Goal: Information Seeking & Learning: Understand process/instructions

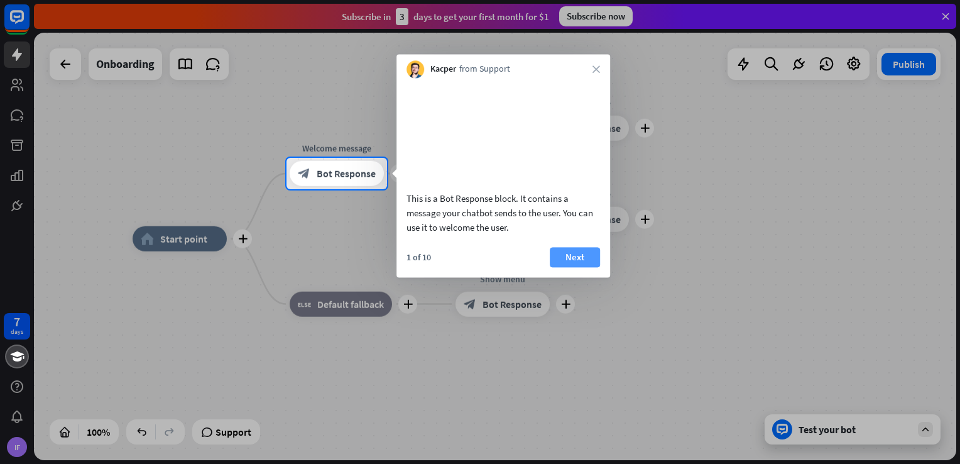
click at [570, 267] on button "Next" at bounding box center [575, 257] width 50 height 20
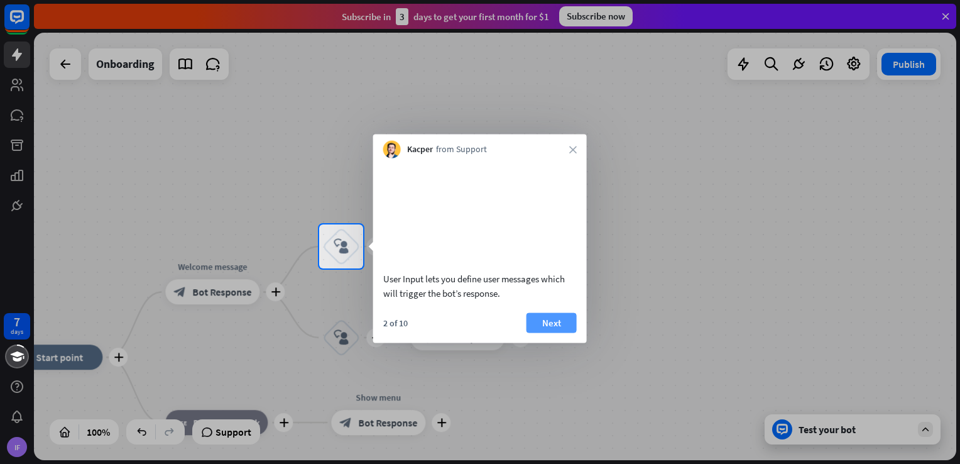
click at [544, 317] on button "Next" at bounding box center [552, 322] width 50 height 20
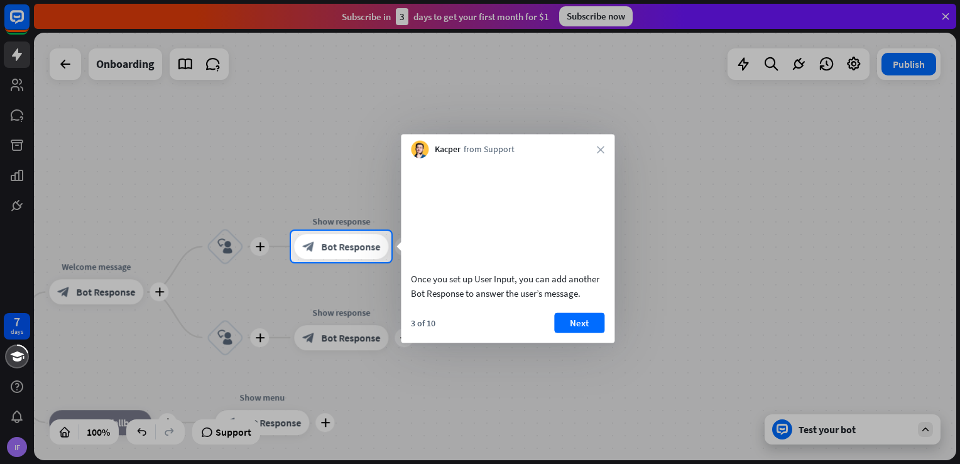
click at [117, 289] on div at bounding box center [480, 363] width 960 height 202
drag, startPoint x: 406, startPoint y: 292, endPoint x: 410, endPoint y: 285, distance: 7.3
click at [410, 285] on div "Once you set up User Input, you can add another Bot Response to answer the user…" at bounding box center [508, 232] width 214 height 148
drag, startPoint x: 411, startPoint y: 291, endPoint x: 589, endPoint y: 310, distance: 178.9
click at [589, 300] on div "Once you set up User Input, you can add another Bot Response to answer the user…" at bounding box center [508, 285] width 194 height 29
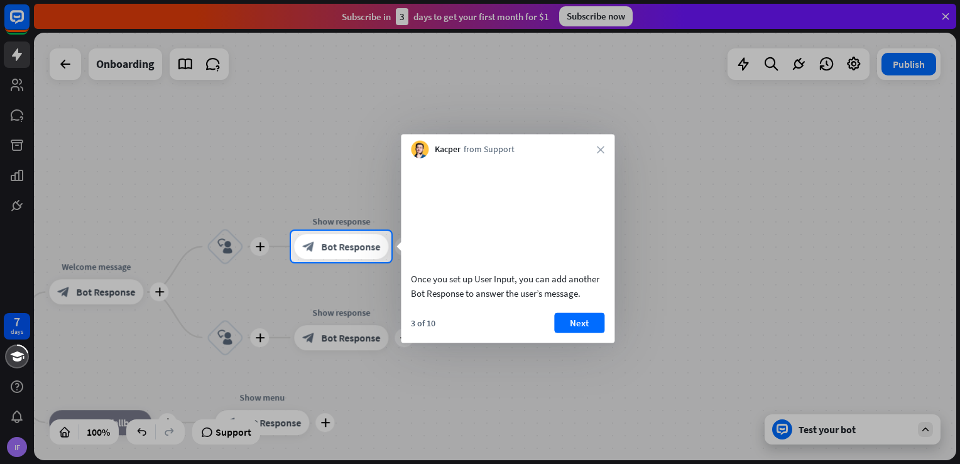
drag, startPoint x: 410, startPoint y: 295, endPoint x: 586, endPoint y: 308, distance: 176.4
click at [586, 307] on div "Once you set up User Input, you can add another Bot Response to answer the user…" at bounding box center [508, 232] width 214 height 148
drag, startPoint x: 561, startPoint y: 282, endPoint x: 447, endPoint y: 302, distance: 115.4
click at [447, 302] on div "Once you set up User Input, you can add another Bot Response to answer the user…" at bounding box center [508, 232] width 214 height 148
click at [579, 317] on button "Next" at bounding box center [579, 322] width 50 height 20
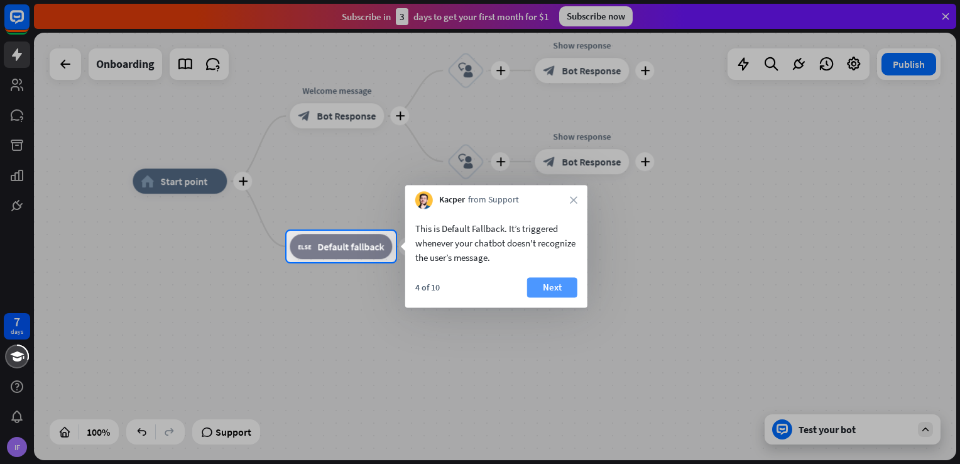
click at [557, 287] on button "Next" at bounding box center [552, 287] width 50 height 20
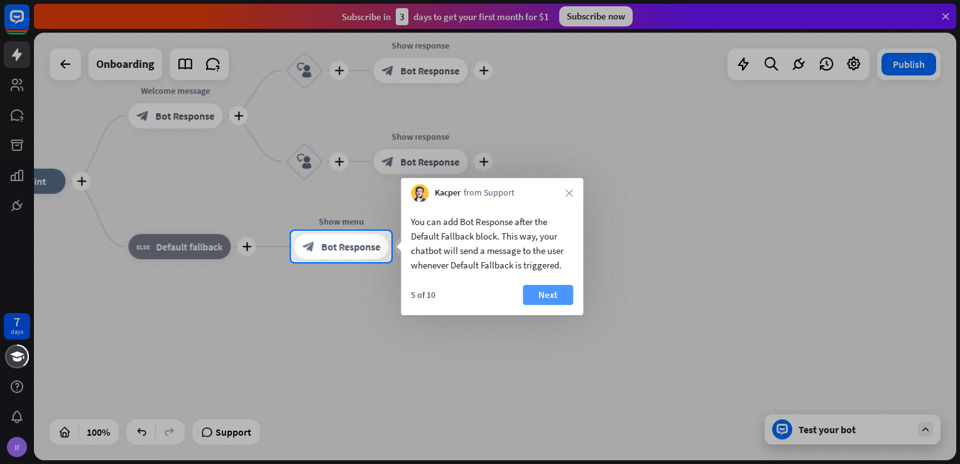
click at [552, 296] on button "Next" at bounding box center [548, 295] width 50 height 20
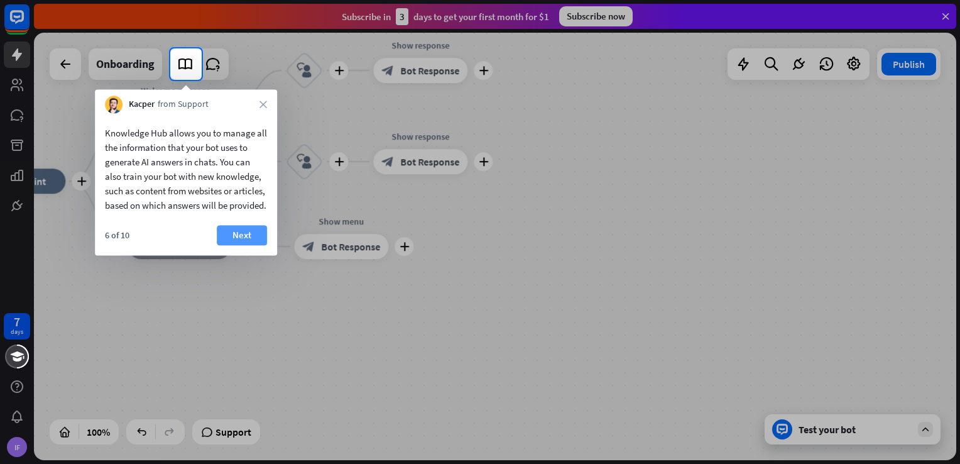
click at [243, 243] on button "Next" at bounding box center [242, 235] width 50 height 20
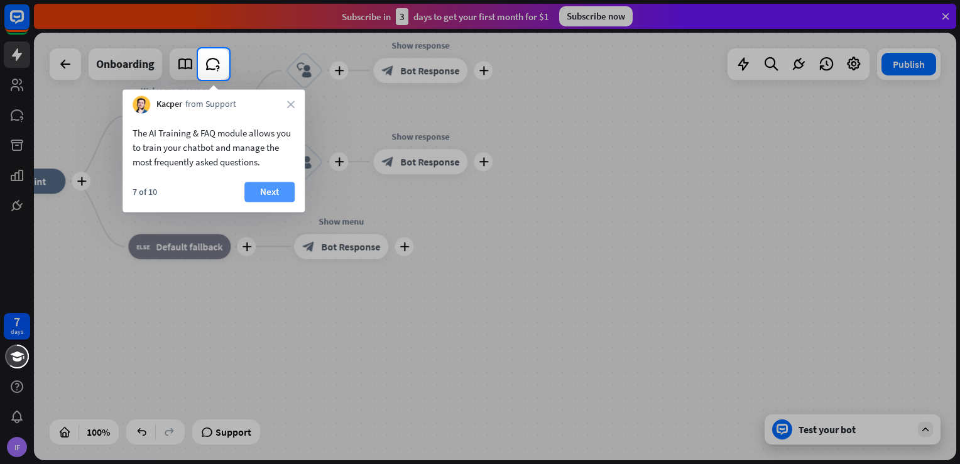
click at [256, 190] on button "Next" at bounding box center [269, 192] width 50 height 20
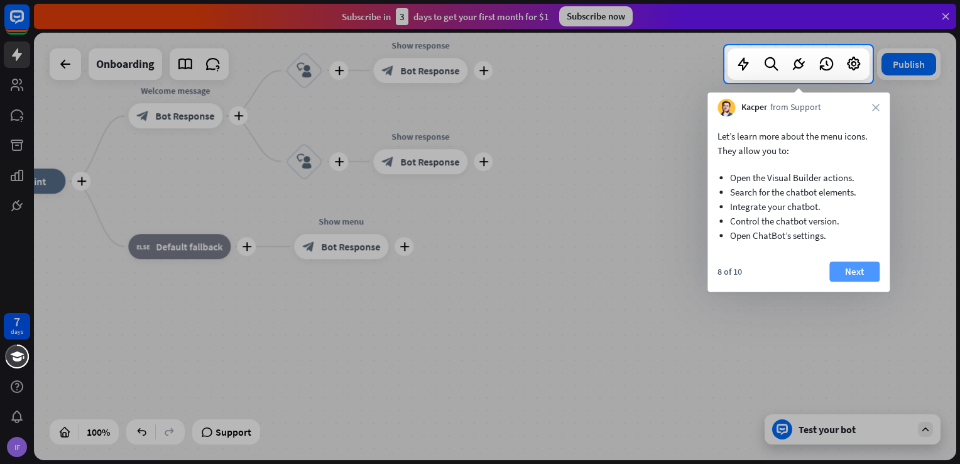
click at [864, 271] on button "Next" at bounding box center [854, 271] width 50 height 20
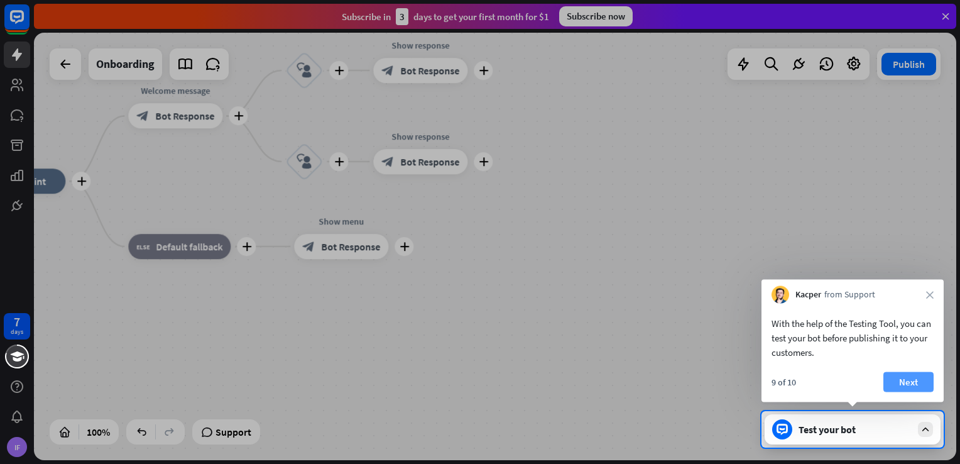
click at [904, 317] on button "Next" at bounding box center [908, 382] width 50 height 20
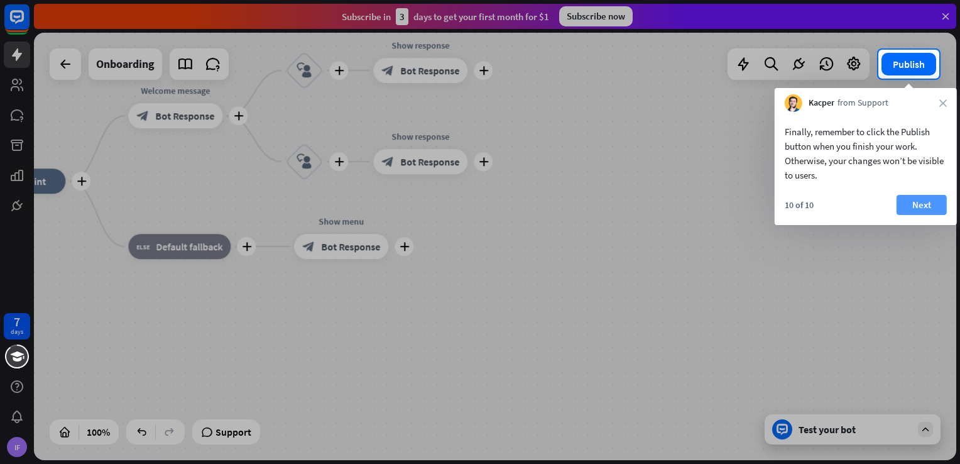
click at [923, 213] on button "Next" at bounding box center [922, 205] width 50 height 20
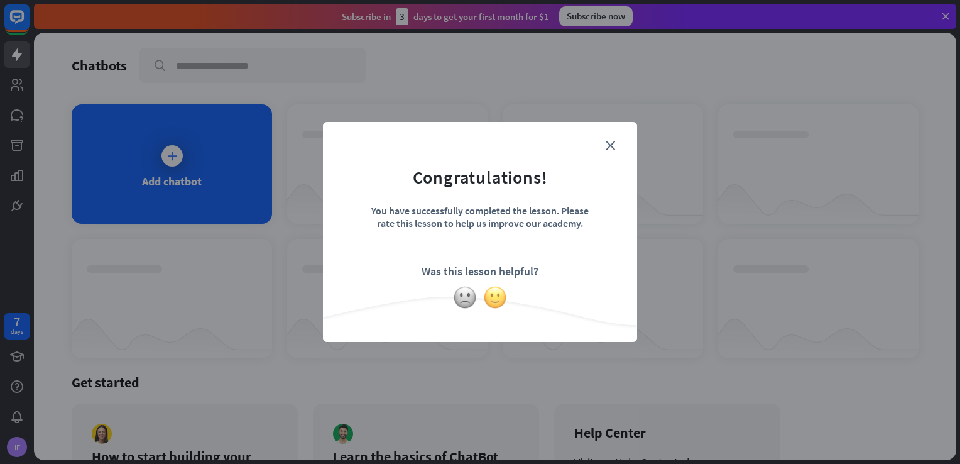
click at [495, 300] on img at bounding box center [495, 297] width 24 height 24
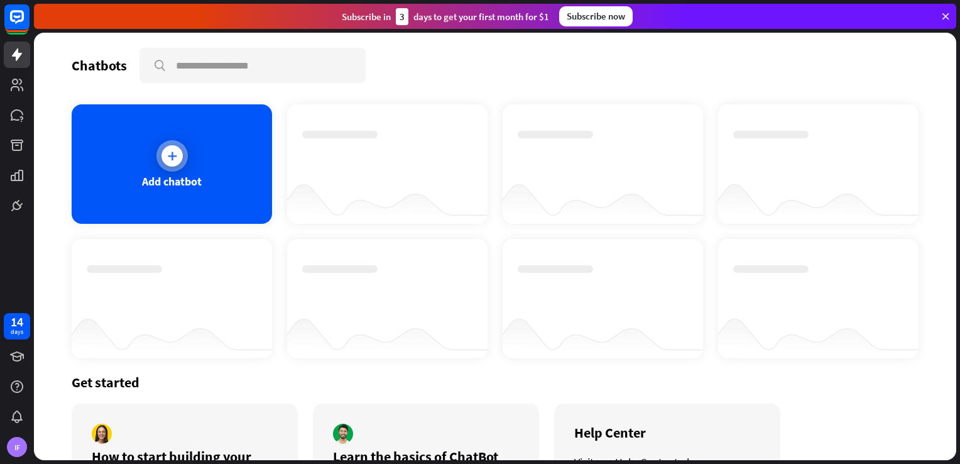
click at [176, 157] on icon at bounding box center [172, 156] width 13 height 13
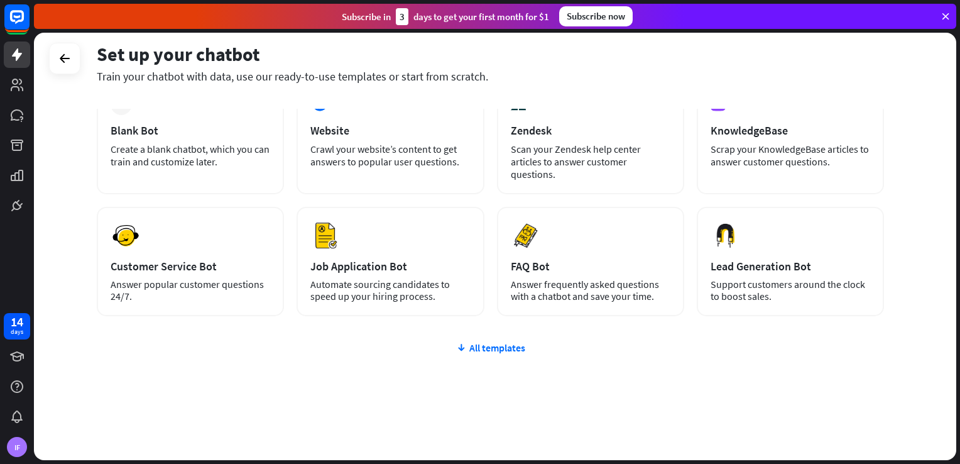
scroll to position [87, 0]
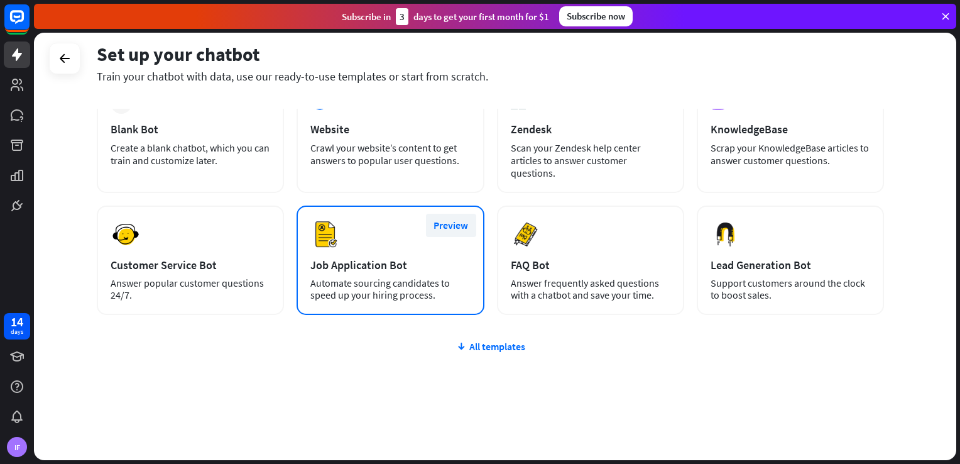
click at [439, 228] on button "Preview" at bounding box center [451, 225] width 50 height 23
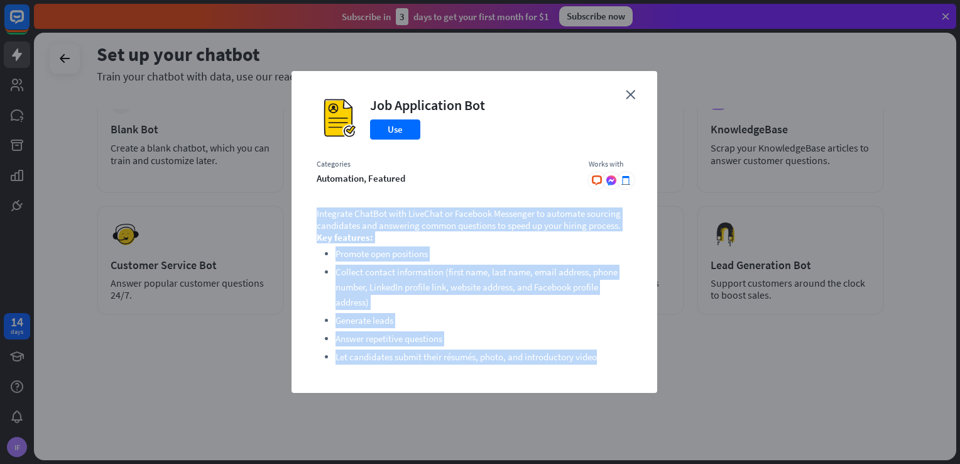
drag, startPoint x: 317, startPoint y: 212, endPoint x: 611, endPoint y: 389, distance: 343.0
click at [611, 317] on div "close Job Application Bot Use Categories automation, featured Works with .cls-1…" at bounding box center [475, 232] width 366 height 322
copy div "Integrate ChatBot with LiveChat or Facebook Messenger to automate sourcing cand…"
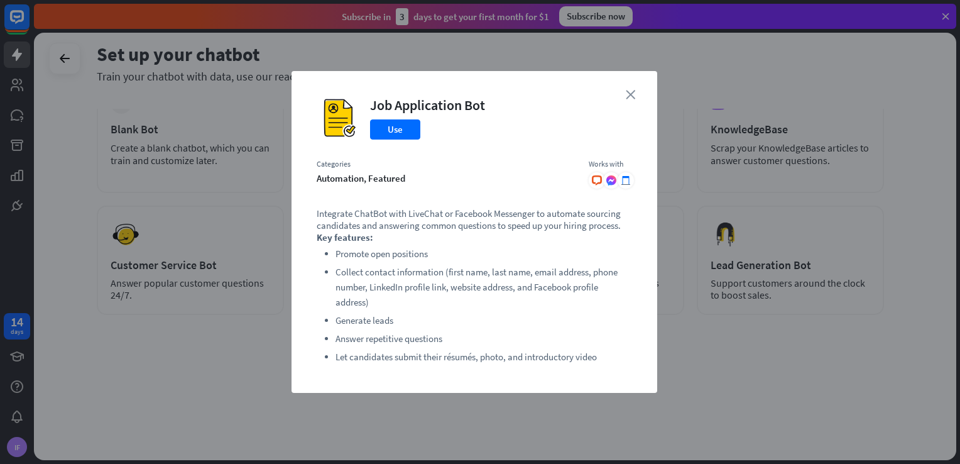
click at [628, 95] on icon "close" at bounding box center [630, 94] width 9 height 9
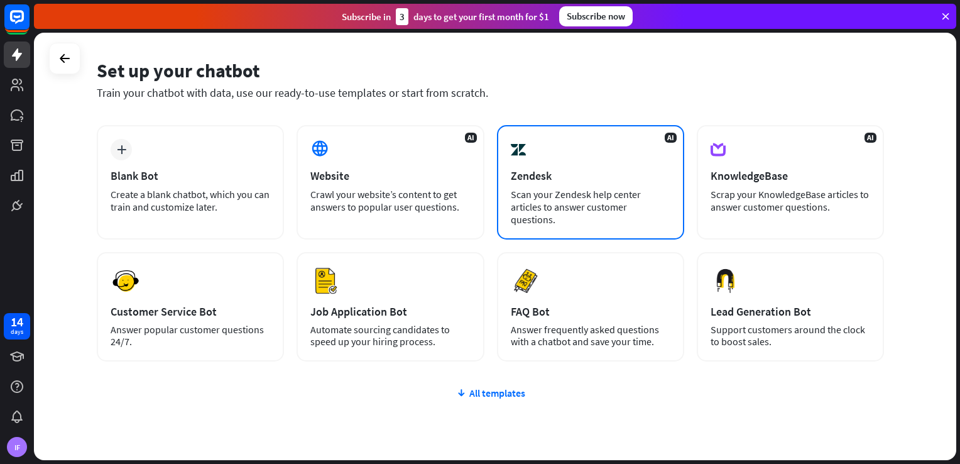
scroll to position [57, 0]
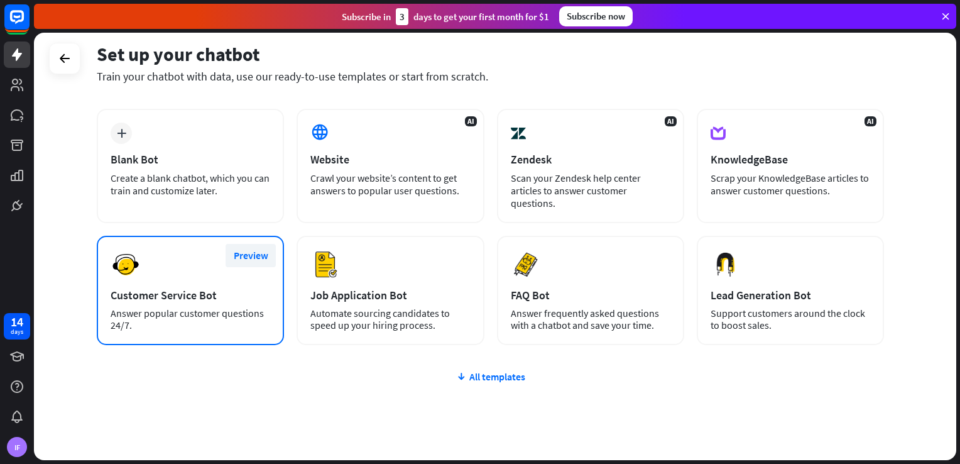
click at [242, 258] on button "Preview" at bounding box center [251, 255] width 50 height 23
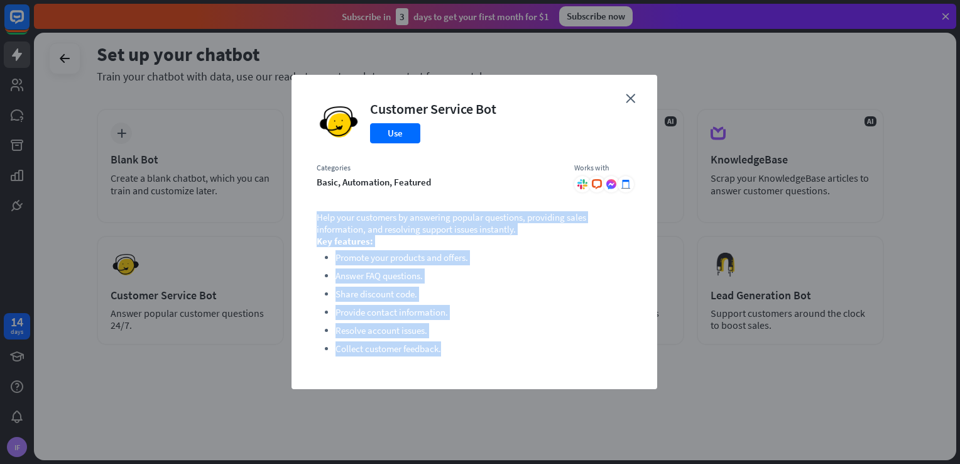
drag, startPoint x: 313, startPoint y: 211, endPoint x: 485, endPoint y: 378, distance: 240.0
click at [485, 317] on div "close Customer Service Bot Use Categories basic, automation, featured Works wit…" at bounding box center [475, 232] width 366 height 314
copy div "Help your customers by answering popular questions, providing sales information…"
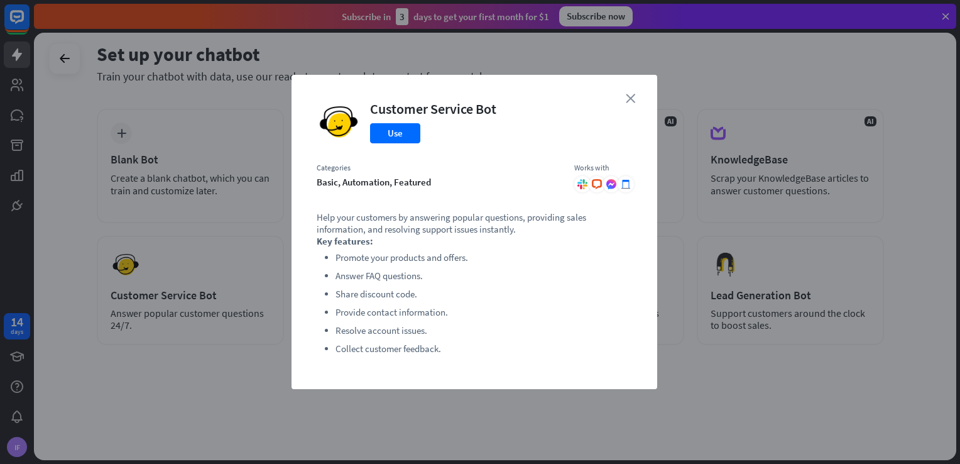
click at [630, 95] on icon "close" at bounding box center [630, 98] width 9 height 9
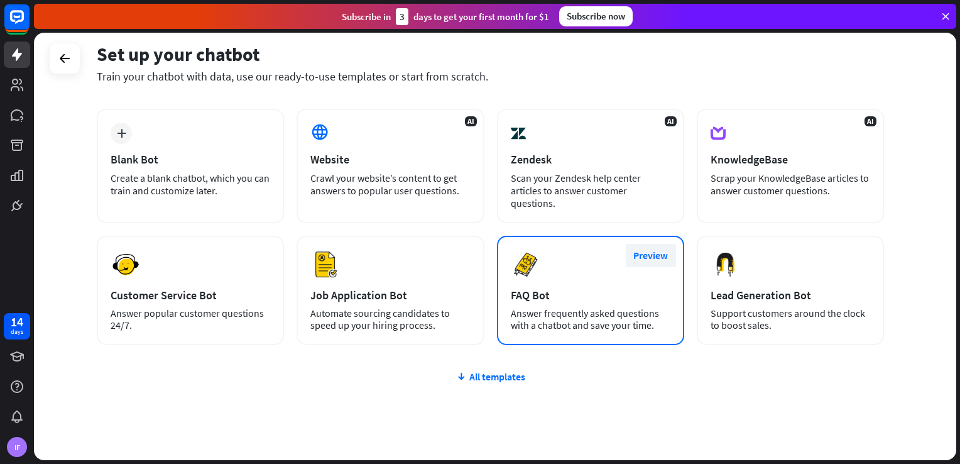
click at [653, 258] on button "Preview" at bounding box center [651, 255] width 50 height 23
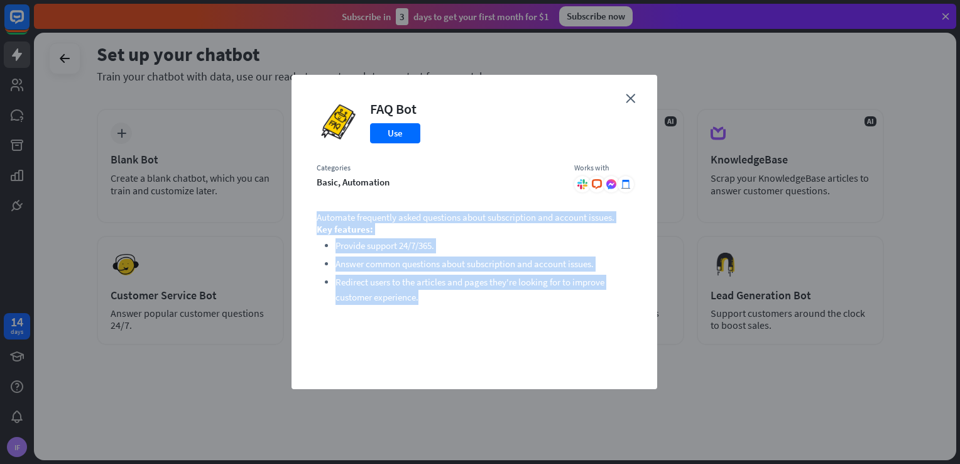
drag, startPoint x: 315, startPoint y: 212, endPoint x: 471, endPoint y: 323, distance: 191.6
click at [471, 317] on div "close FAQ Bot Use Categories basic, automation Works with .cls-1{fill:url(#radi…" at bounding box center [475, 232] width 366 height 314
copy div "Automate frequently asked questions about subscription and account issues. Key …"
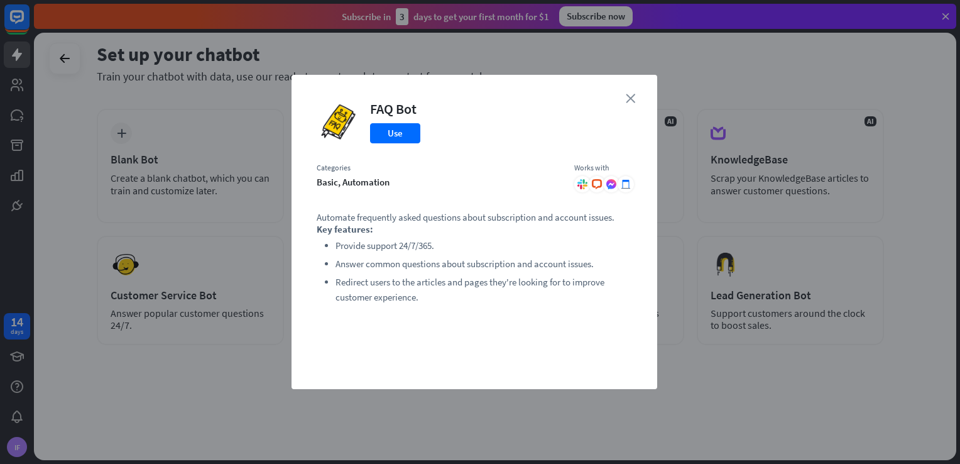
click at [632, 102] on icon "close" at bounding box center [630, 98] width 9 height 9
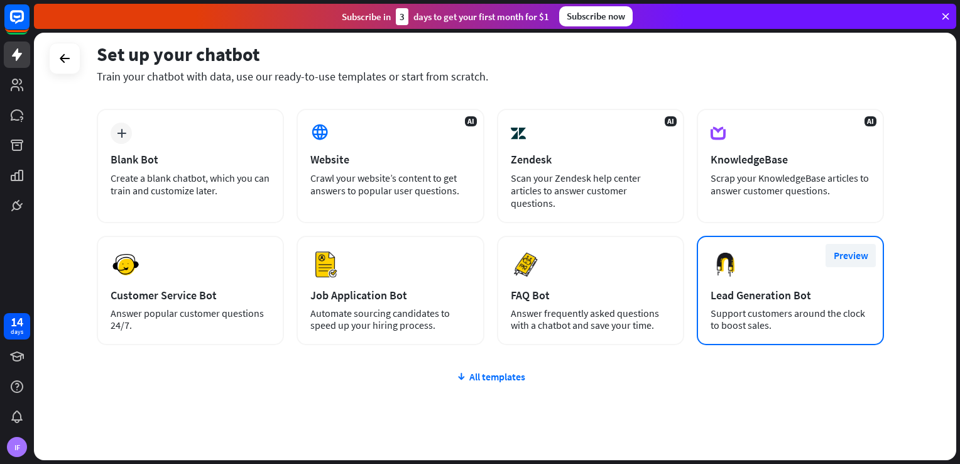
click at [843, 254] on button "Preview" at bounding box center [851, 255] width 50 height 23
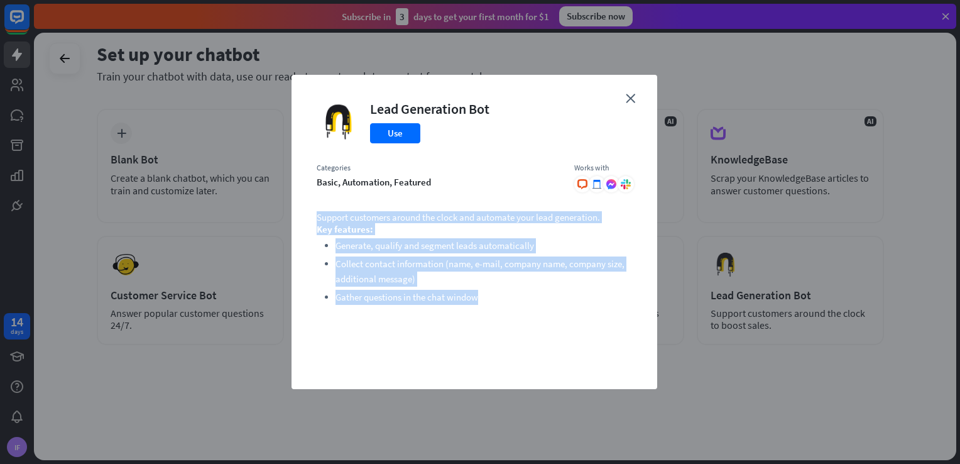
drag, startPoint x: 312, startPoint y: 209, endPoint x: 490, endPoint y: 311, distance: 205.8
click at [490, 311] on div "close Lead Generation Bot Use Categories basic, automation, featured Works with…" at bounding box center [475, 232] width 366 height 314
copy div "Support customers around the clock and automate your lead generation. Key featu…"
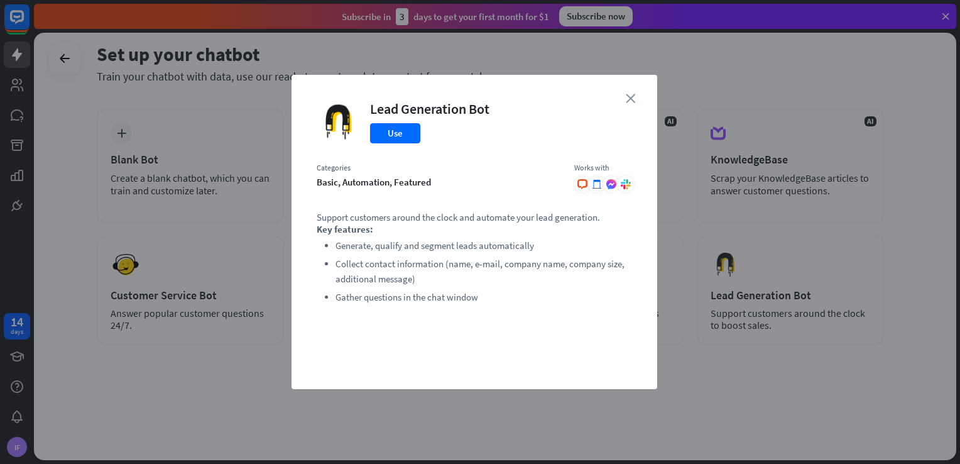
click at [632, 99] on icon "close" at bounding box center [630, 98] width 9 height 9
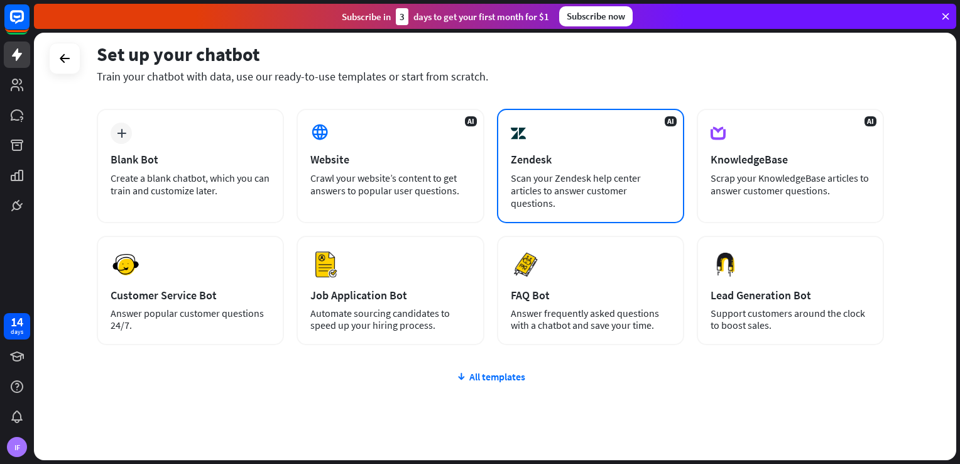
click at [671, 124] on span "AI" at bounding box center [671, 121] width 12 height 10
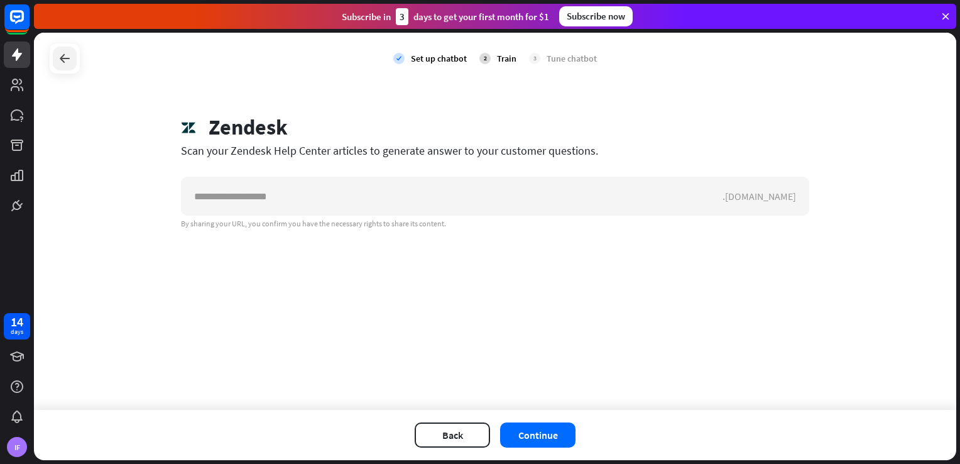
click at [65, 55] on icon at bounding box center [64, 58] width 15 height 15
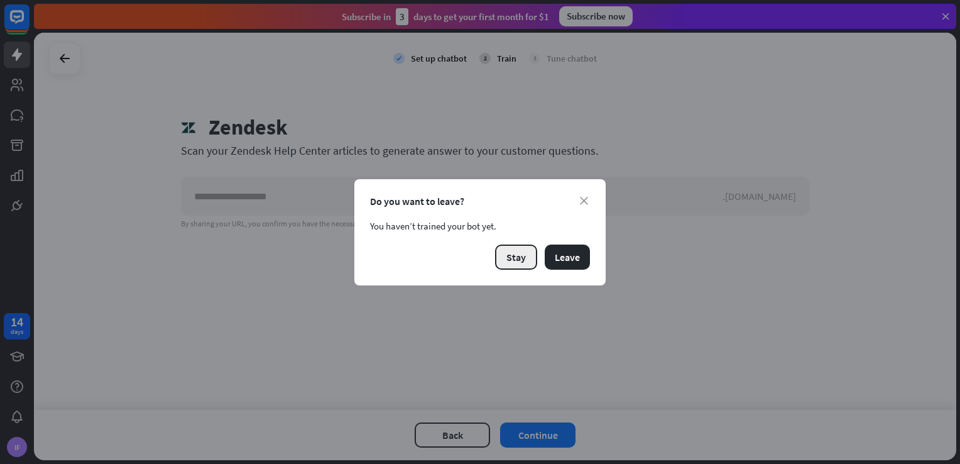
click at [523, 255] on button "Stay" at bounding box center [516, 256] width 42 height 25
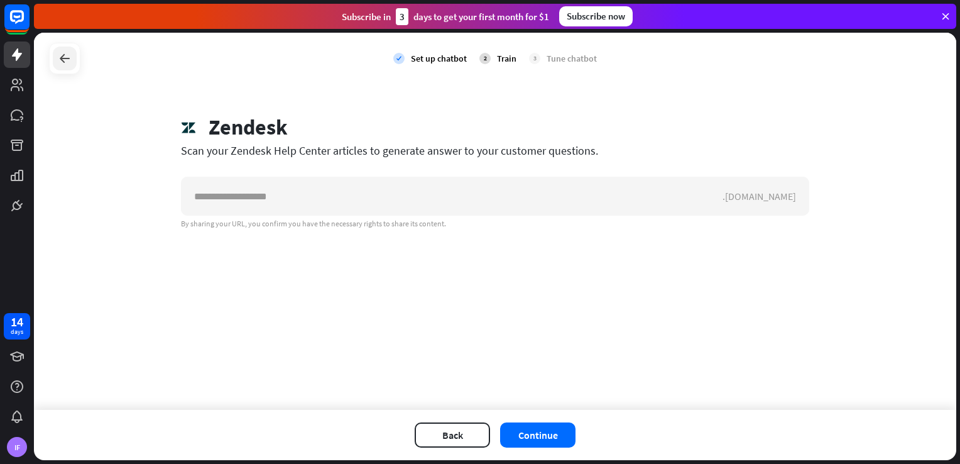
click at [67, 65] on icon at bounding box center [64, 58] width 15 height 15
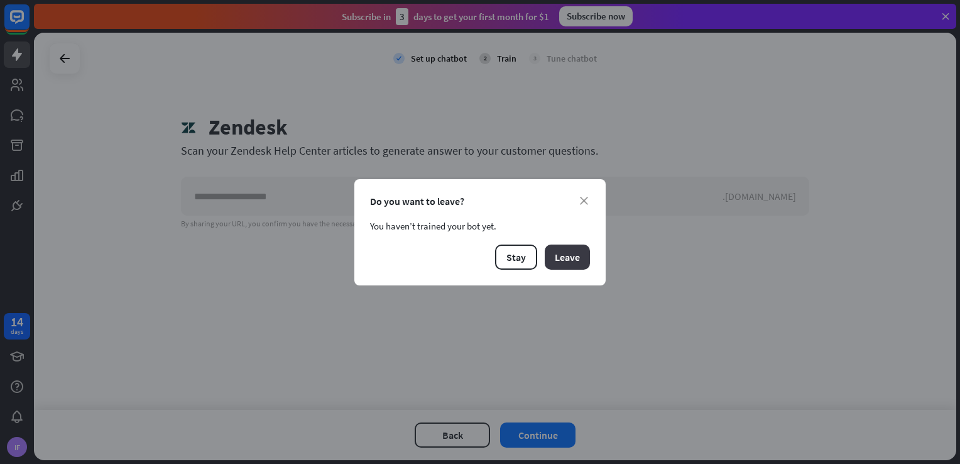
click at [574, 261] on button "Leave" at bounding box center [567, 256] width 45 height 25
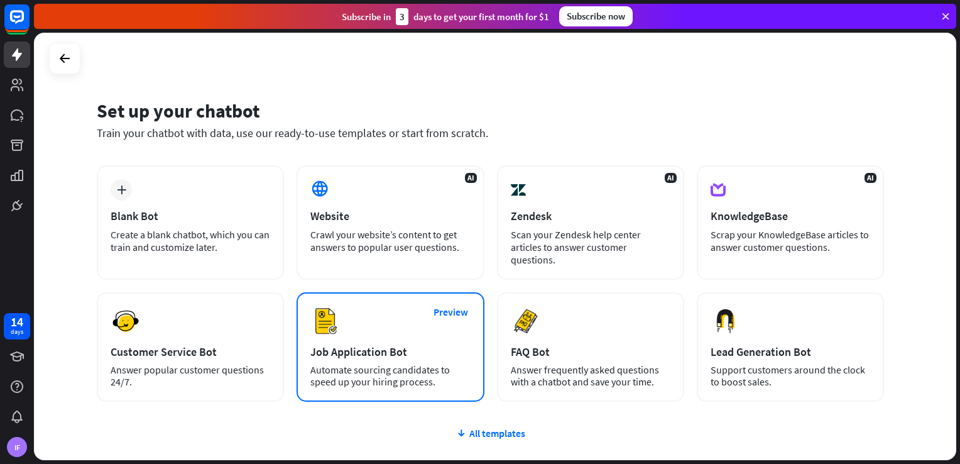
click at [380, 317] on div "Preview Job Application Bot Automate sourcing candidates to speed up your hirin…" at bounding box center [390, 346] width 187 height 109
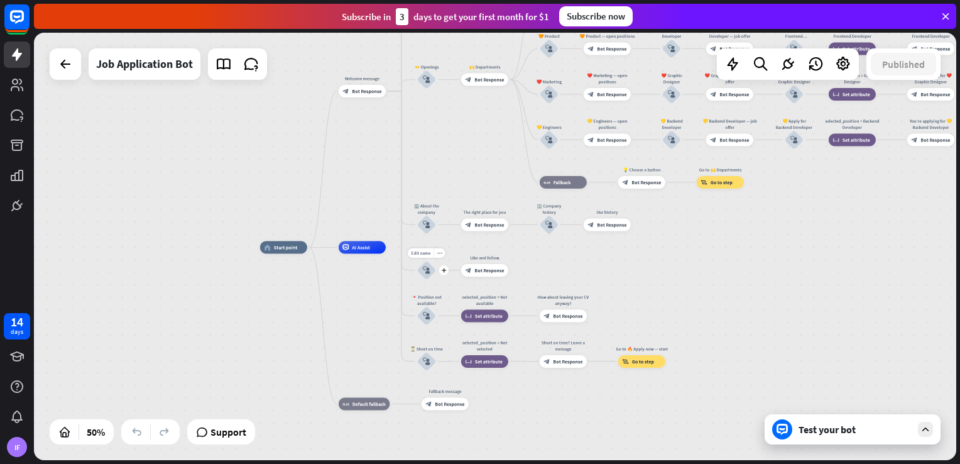
click at [285, 247] on span "Start point" at bounding box center [286, 247] width 24 height 6
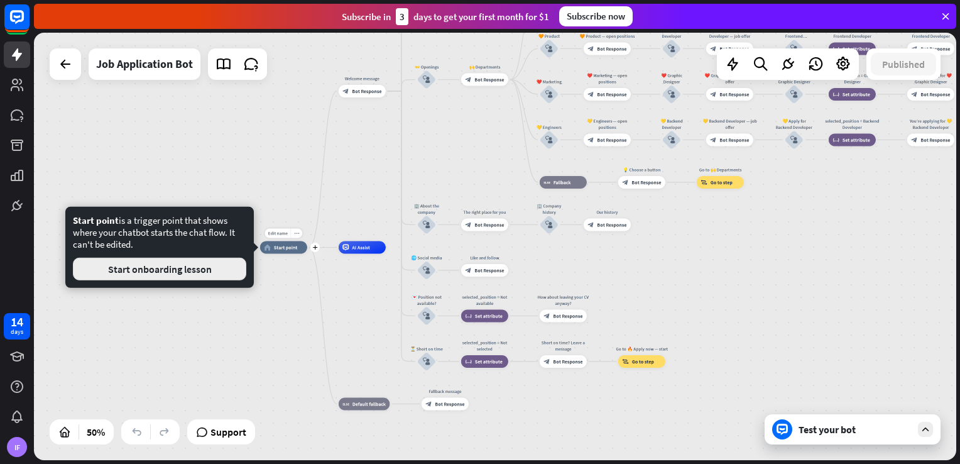
click at [208, 266] on button "Start onboarding lesson" at bounding box center [159, 269] width 173 height 23
